Goal: Check status: Check status

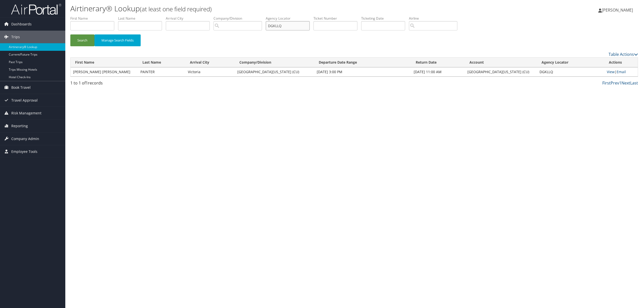
drag, startPoint x: 293, startPoint y: 24, endPoint x: 239, endPoint y: 25, distance: 53.5
click at [239, 16] on ul "First Name Last Name Departure City Arrival City Company/Division Airport/City …" at bounding box center [354, 16] width 568 height 0
drag, startPoint x: 94, startPoint y: 22, endPoint x: 96, endPoint y: 26, distance: 4.7
click at [94, 24] on input "text" at bounding box center [92, 25] width 44 height 9
type input "david"
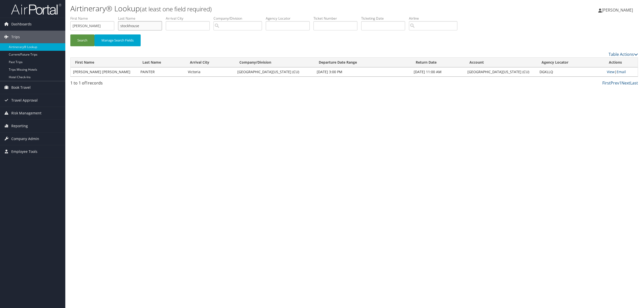
type input "stockhouse"
click at [70, 34] on button "Search" at bounding box center [82, 40] width 24 height 12
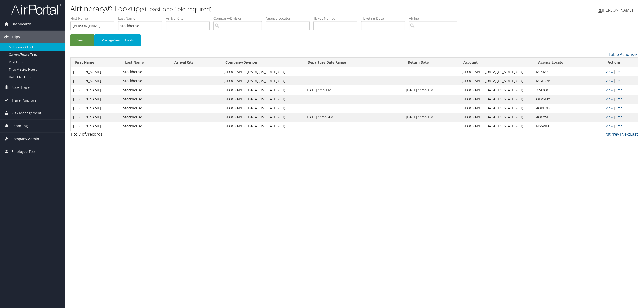
click at [290, 9] on h1 "Airtinerary® Lookup (at least one field required)" at bounding box center [259, 8] width 379 height 11
click at [606, 72] on link "View" at bounding box center [610, 71] width 8 height 5
click at [606, 81] on link "View" at bounding box center [610, 80] width 8 height 5
click at [606, 90] on link "View" at bounding box center [610, 89] width 8 height 5
click at [608, 96] on link "View" at bounding box center [610, 98] width 8 height 5
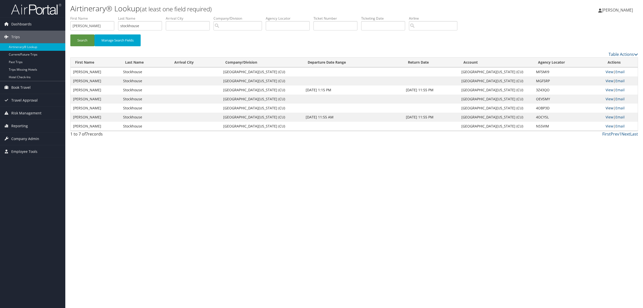
click at [608, 109] on link "View" at bounding box center [610, 108] width 8 height 5
click at [607, 116] on link "View" at bounding box center [610, 117] width 8 height 5
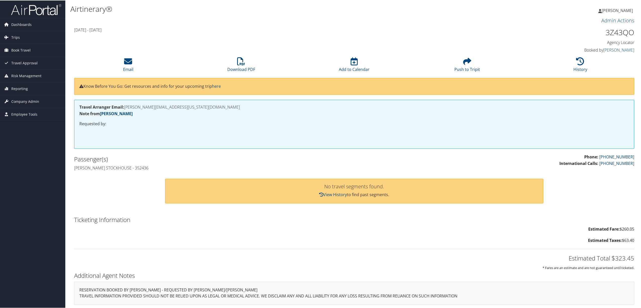
scroll to position [2, 0]
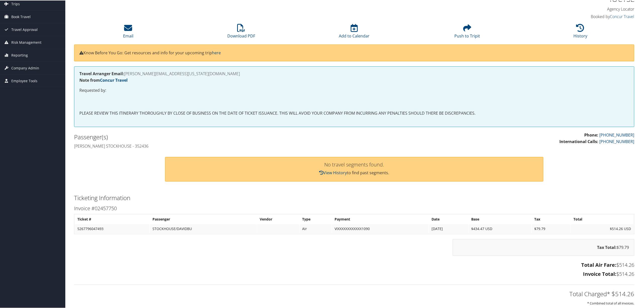
scroll to position [67, 0]
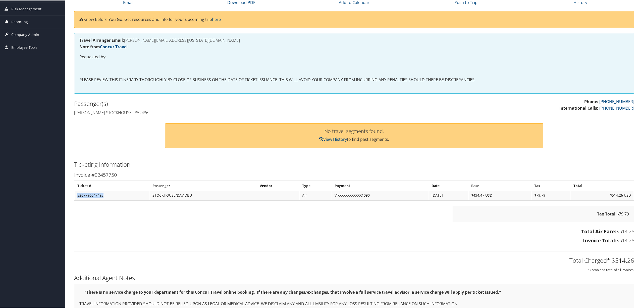
drag, startPoint x: 107, startPoint y: 195, endPoint x: 76, endPoint y: 196, distance: 30.9
click at [76, 196] on td "5267796047493" at bounding box center [112, 194] width 75 height 9
copy td "5267796047493"
click at [39, 112] on div "Dashboards AirPortal 360™ (Manager) AirPortal 360™ (Agent) My Travel Dashboard …" at bounding box center [321, 136] width 643 height 406
